Goal: Information Seeking & Learning: Learn about a topic

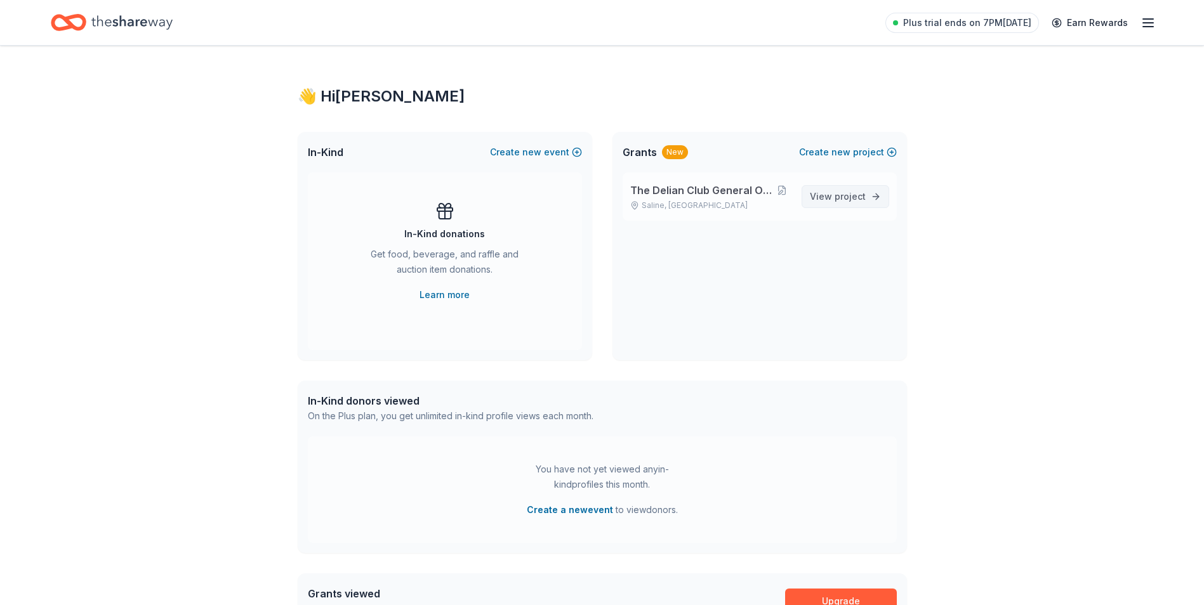
click at [840, 194] on span "project" at bounding box center [850, 196] width 31 height 11
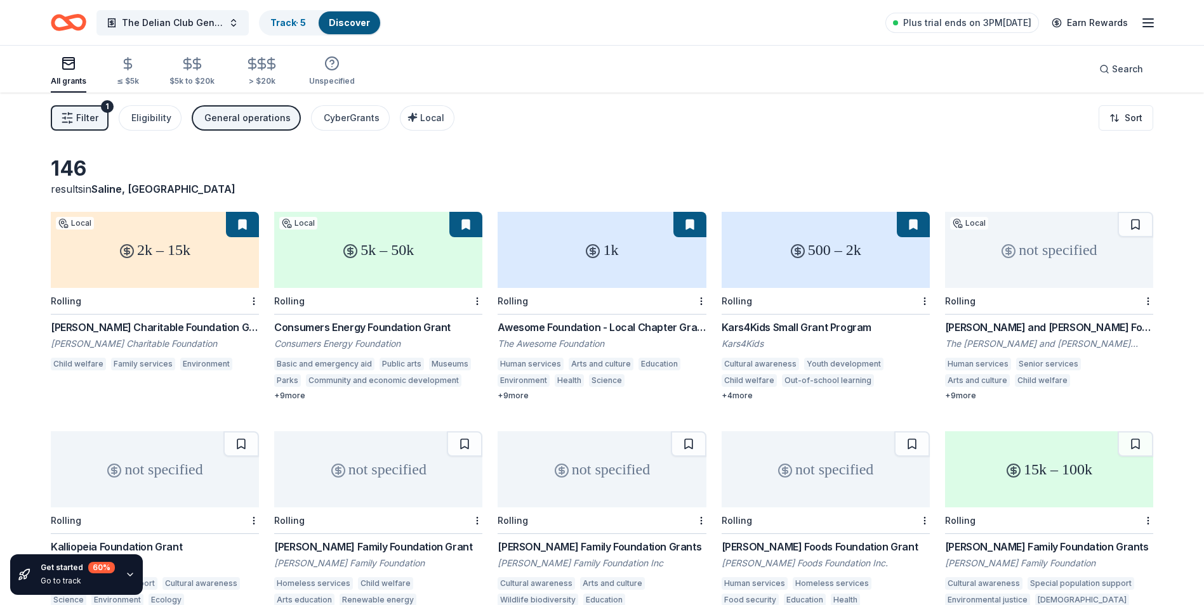
click at [83, 118] on span "Filter" at bounding box center [87, 117] width 22 height 15
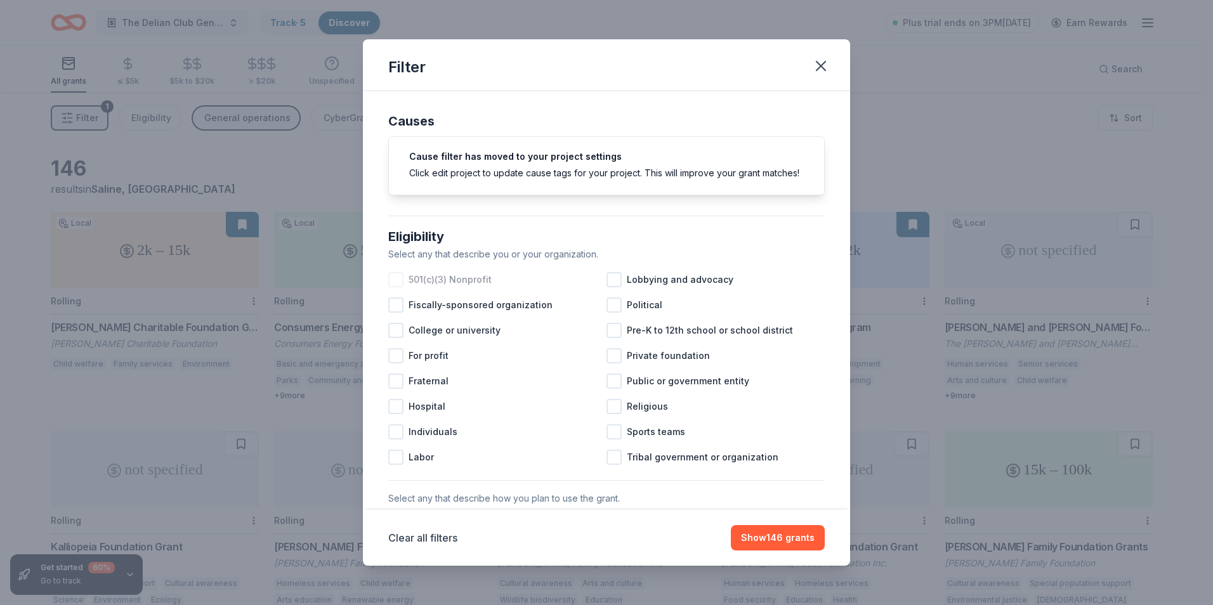
click at [399, 287] on div at bounding box center [395, 279] width 15 height 15
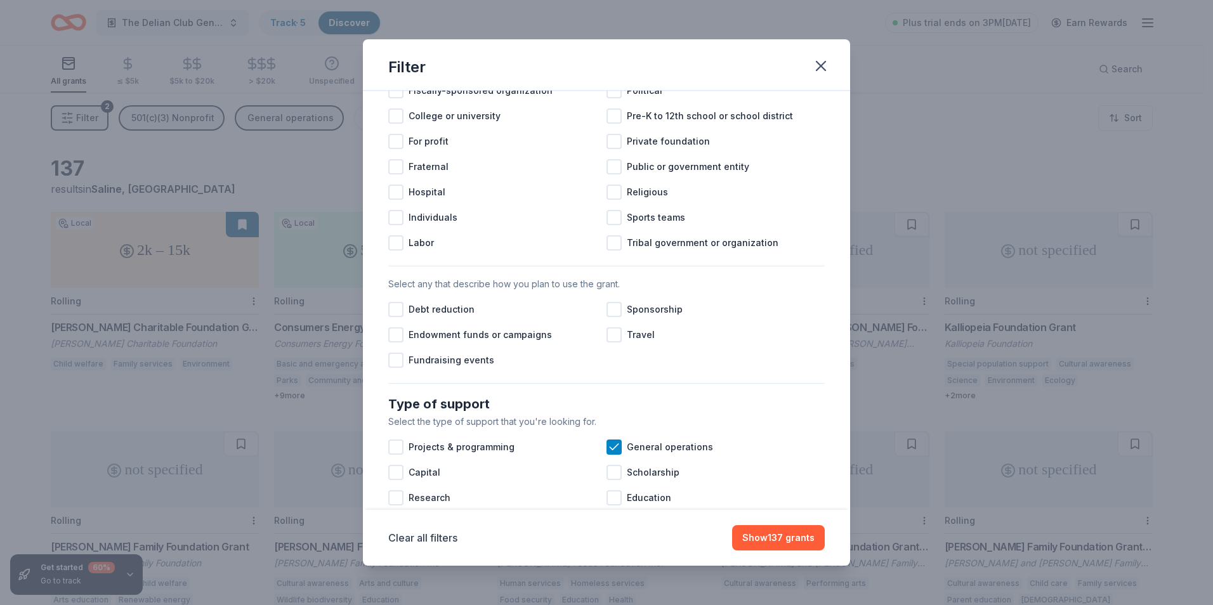
scroll to position [218, 0]
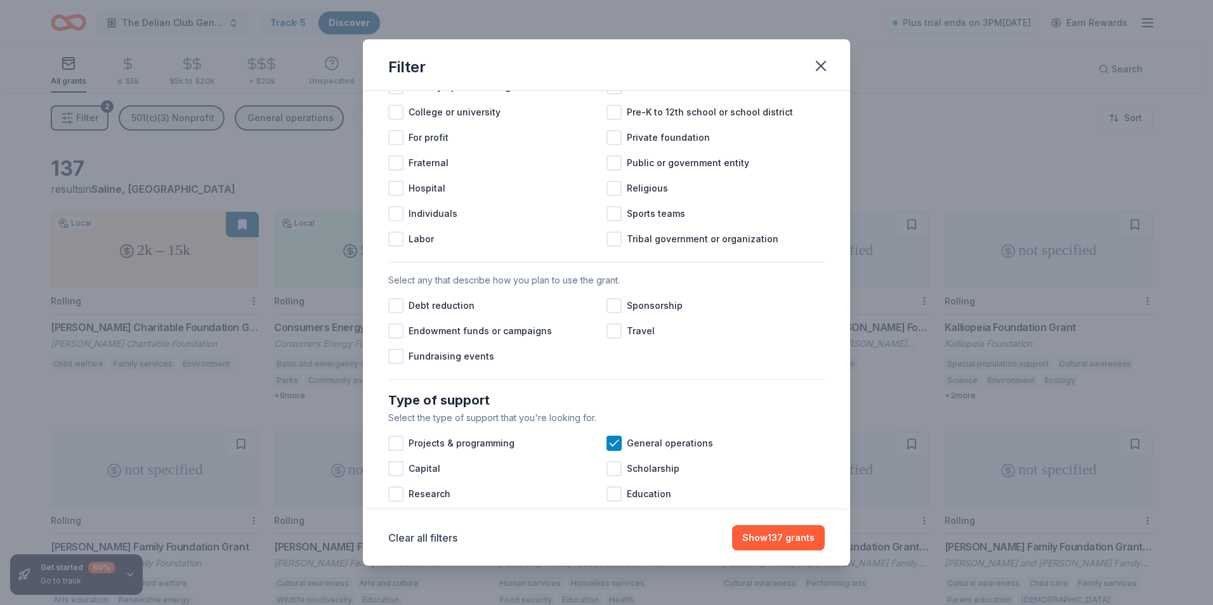
drag, startPoint x: 840, startPoint y: 202, endPoint x: 843, endPoint y: 237, distance: 35.0
click at [843, 237] on div "Causes Cause filter has moved to your project settings Click edit project to up…" at bounding box center [606, 300] width 487 height 419
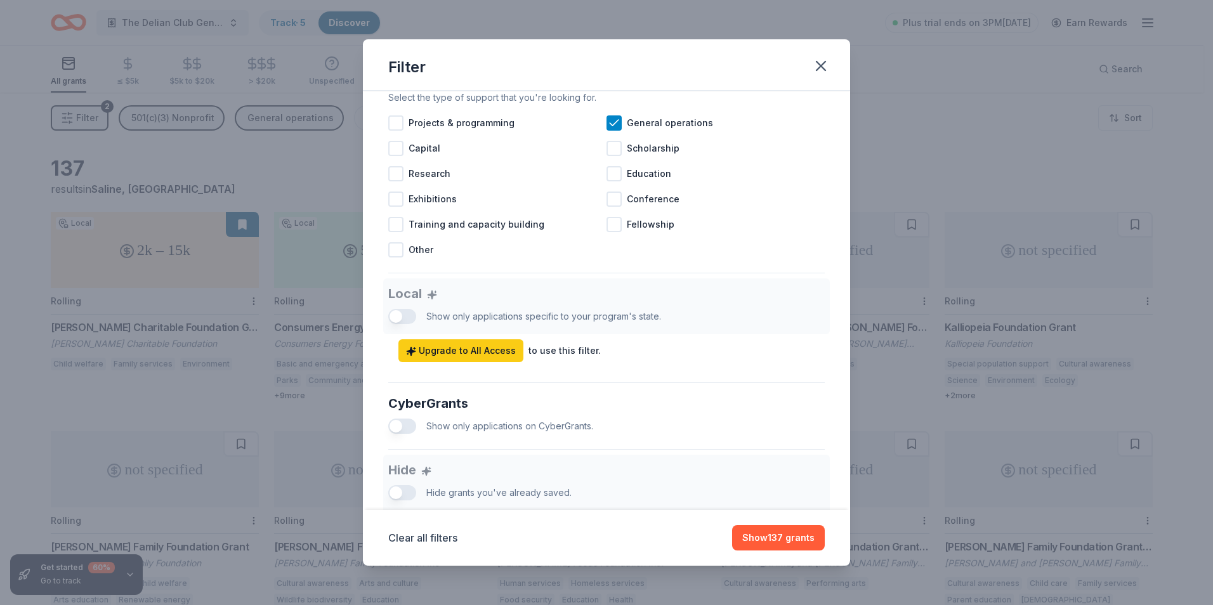
scroll to position [548, 0]
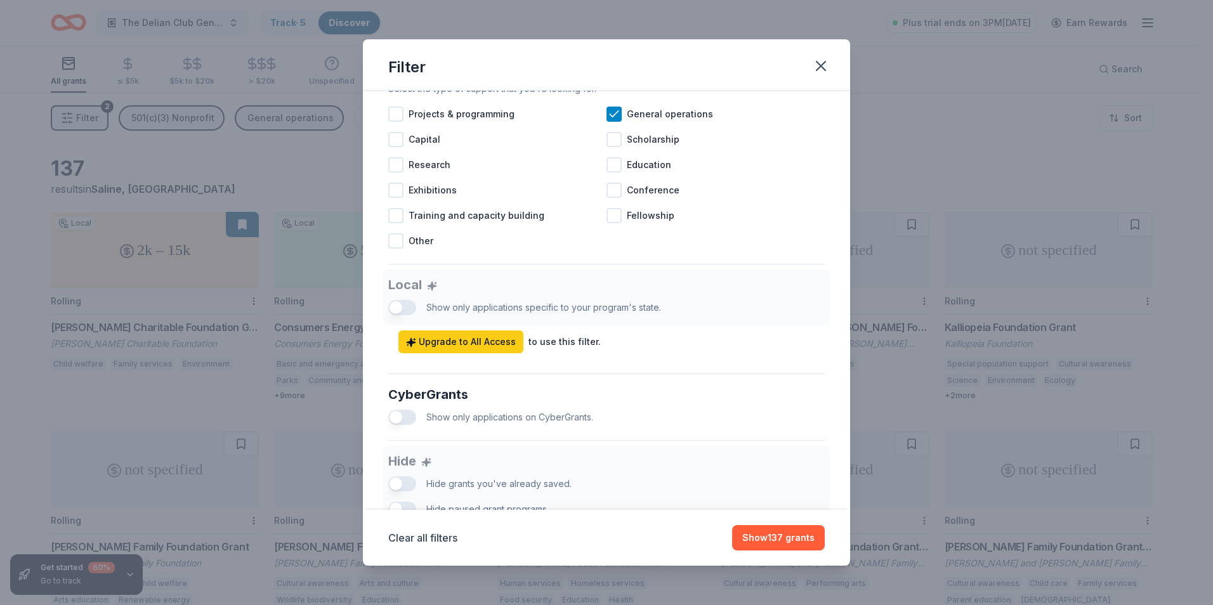
click at [404, 320] on div "Local Show only applications specific to your program's state. Upgrade to All A…" at bounding box center [606, 312] width 437 height 84
click at [409, 320] on div "Local Show only applications specific to your program's state. Upgrade to All A…" at bounding box center [606, 312] width 437 height 84
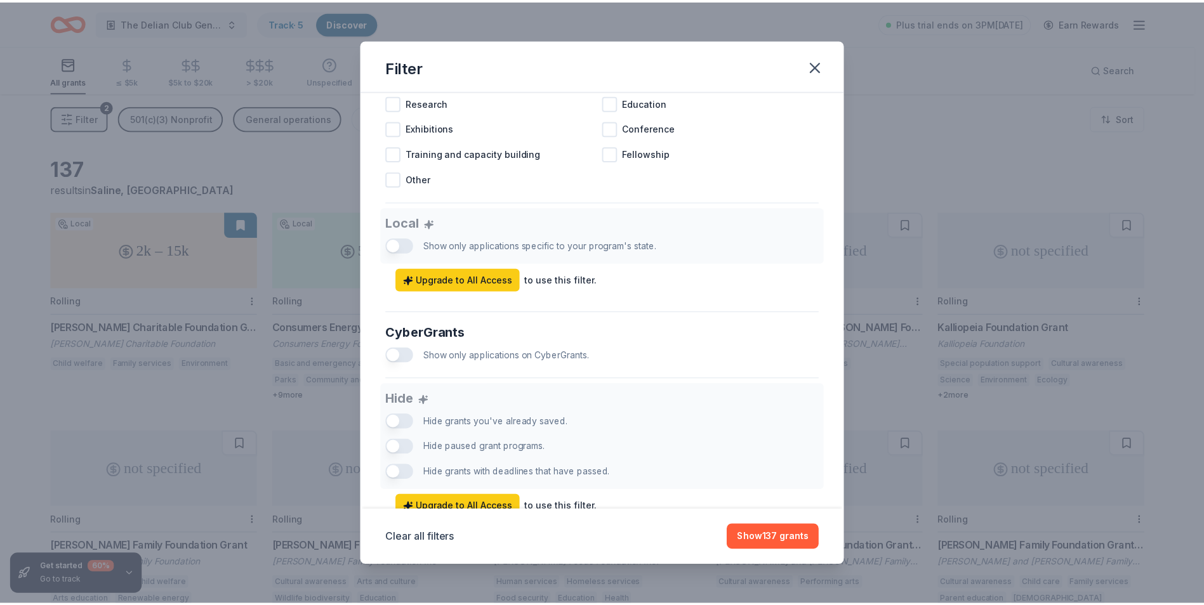
scroll to position [667, 0]
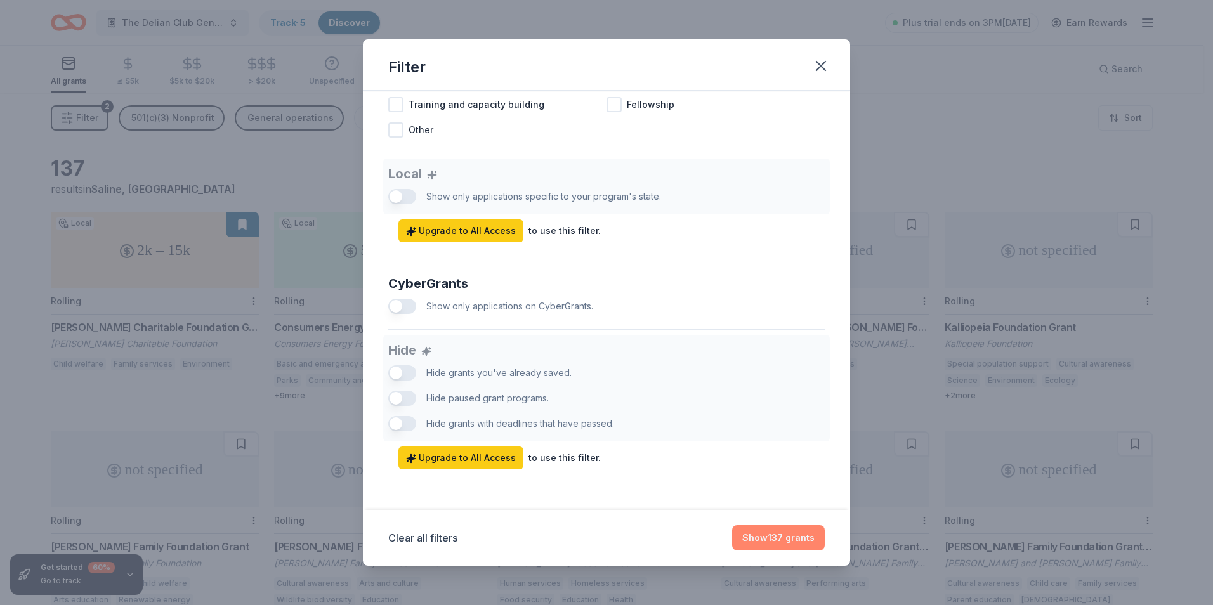
click at [766, 545] on button "Show 137 grants" at bounding box center [778, 537] width 93 height 25
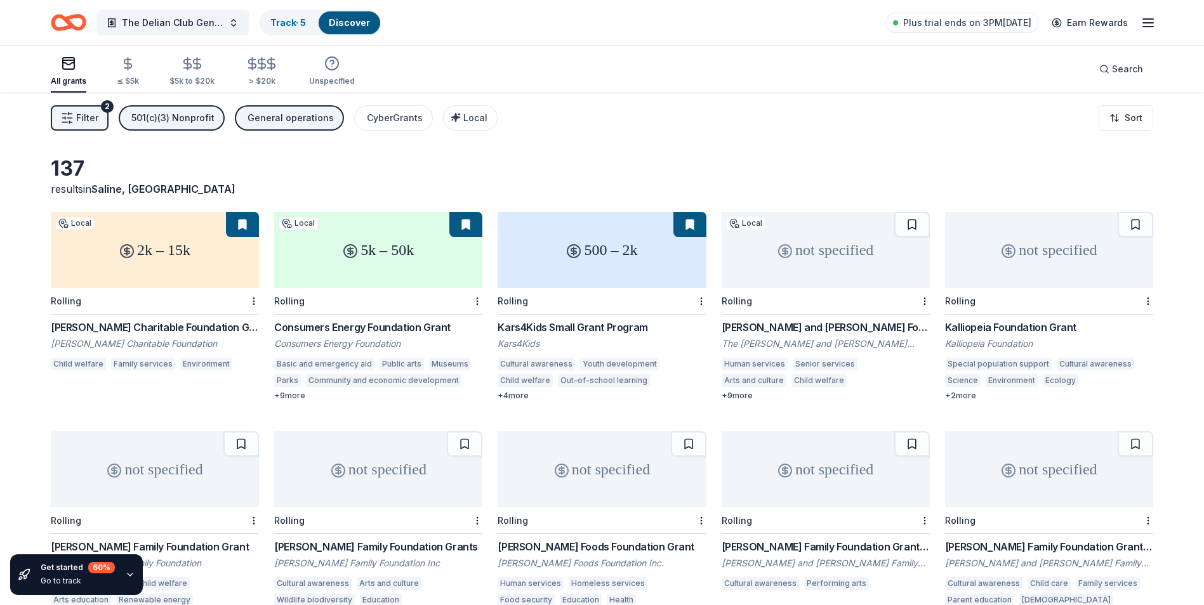
click at [769, 283] on div "not specified" at bounding box center [826, 250] width 208 height 76
click at [793, 279] on div "not specified" at bounding box center [826, 250] width 208 height 76
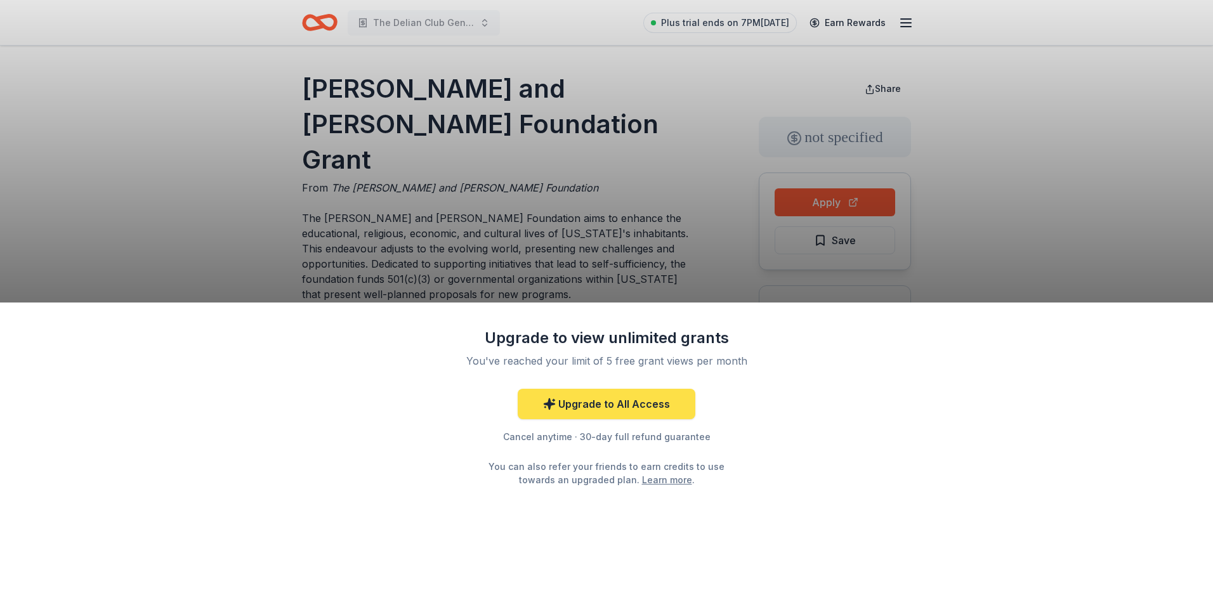
click at [573, 402] on link "Upgrade to All Access" at bounding box center [607, 404] width 178 height 30
click at [823, 203] on div "Upgrade to view unlimited grants You've reached your limit of 5 free grant view…" at bounding box center [606, 302] width 1213 height 605
click at [684, 212] on div "Upgrade to view unlimited grants You've reached your limit of 5 free grant view…" at bounding box center [606, 302] width 1213 height 605
